Goal: Navigation & Orientation: Locate item on page

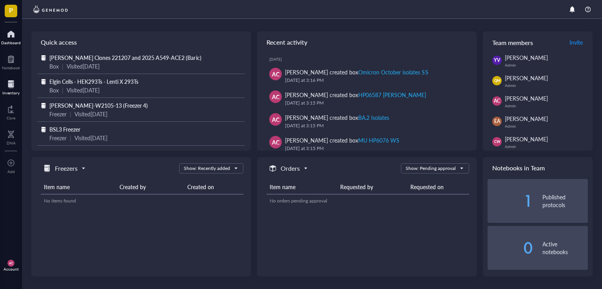
click at [13, 92] on div "Inventory" at bounding box center [10, 92] width 17 height 5
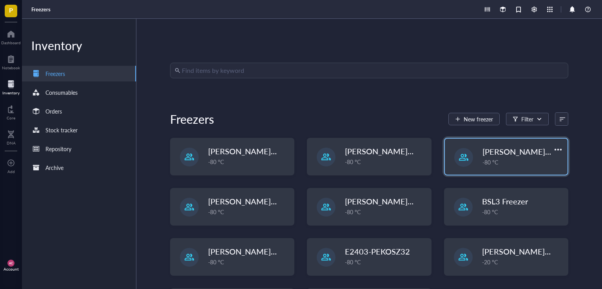
click at [522, 153] on span "[PERSON_NAME]-E2403-05" at bounding box center [532, 151] width 101 height 11
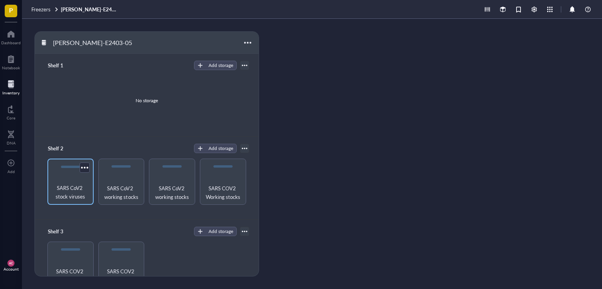
click at [85, 193] on span "SARS CoV2 stock viruses" at bounding box center [70, 192] width 38 height 17
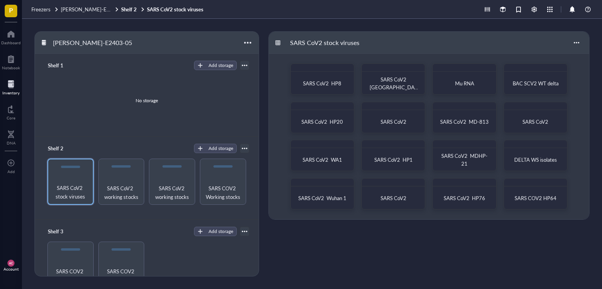
click at [9, 95] on div "Inventory" at bounding box center [10, 92] width 17 height 5
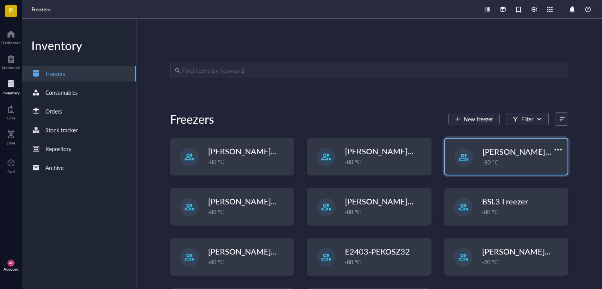
click at [508, 151] on span "[PERSON_NAME]-E2403-05" at bounding box center [532, 151] width 101 height 11
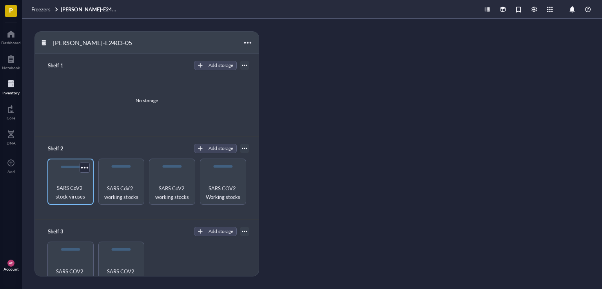
click at [69, 187] on span "SARS CoV2 stock viruses" at bounding box center [70, 192] width 38 height 17
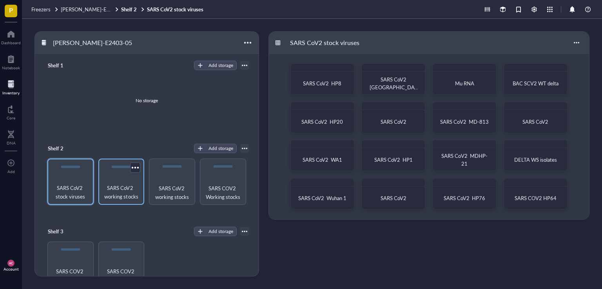
click at [119, 185] on span "SARS CoV2 working stocks" at bounding box center [121, 192] width 38 height 17
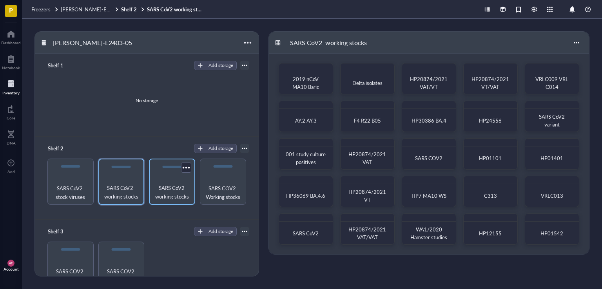
click at [176, 195] on span "SARS CoV2 working stocks" at bounding box center [172, 192] width 38 height 17
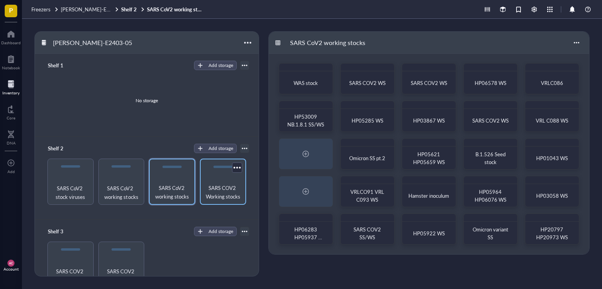
click at [213, 195] on span "SARS COV2 Working stocks" at bounding box center [223, 192] width 38 height 17
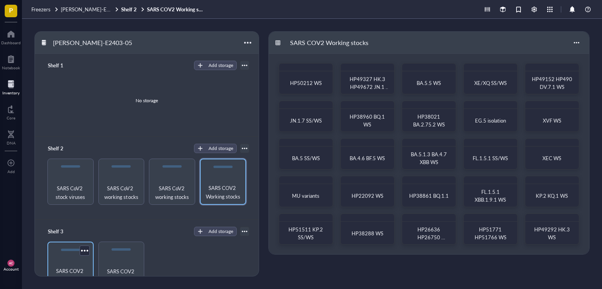
click at [62, 264] on div "SARS COV2 Working stocks" at bounding box center [70, 265] width 46 height 46
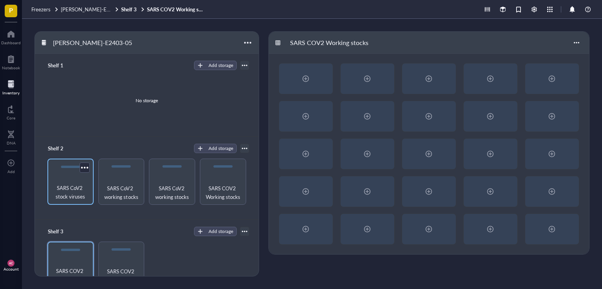
click at [77, 193] on span "SARS CoV2 stock viruses" at bounding box center [70, 192] width 38 height 17
